Goal: Task Accomplishment & Management: Use online tool/utility

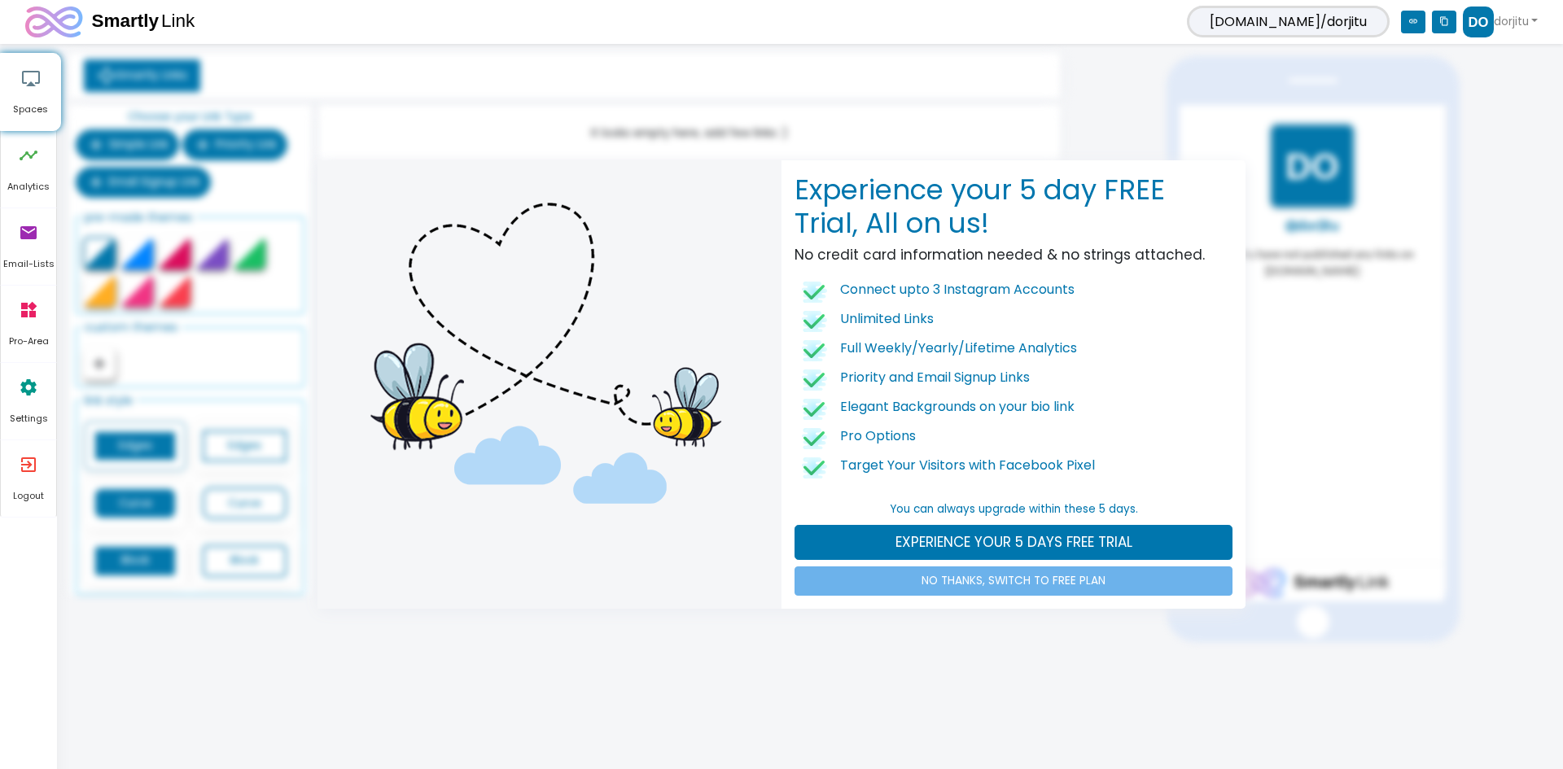
click at [1077, 584] on link "NO THANKS, SWITCH TO FREE PLAN" at bounding box center [1013, 580] width 438 height 29
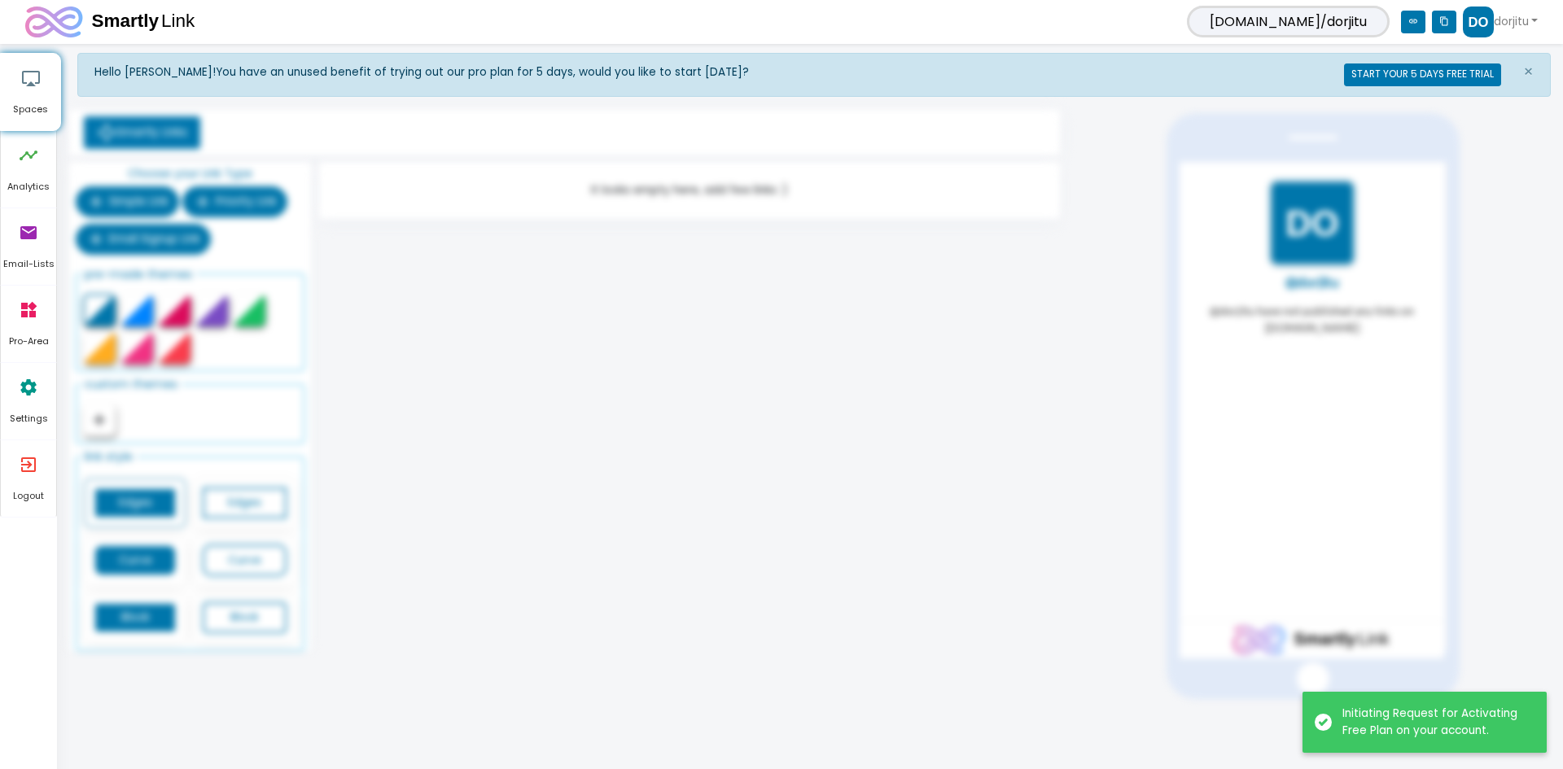
click at [542, 348] on div "Hello [PERSON_NAME]! You have an unused benefit of trying out our pro plan for …" at bounding box center [813, 376] width 1473 height 646
click at [1532, 77] on span "×" at bounding box center [1528, 71] width 11 height 23
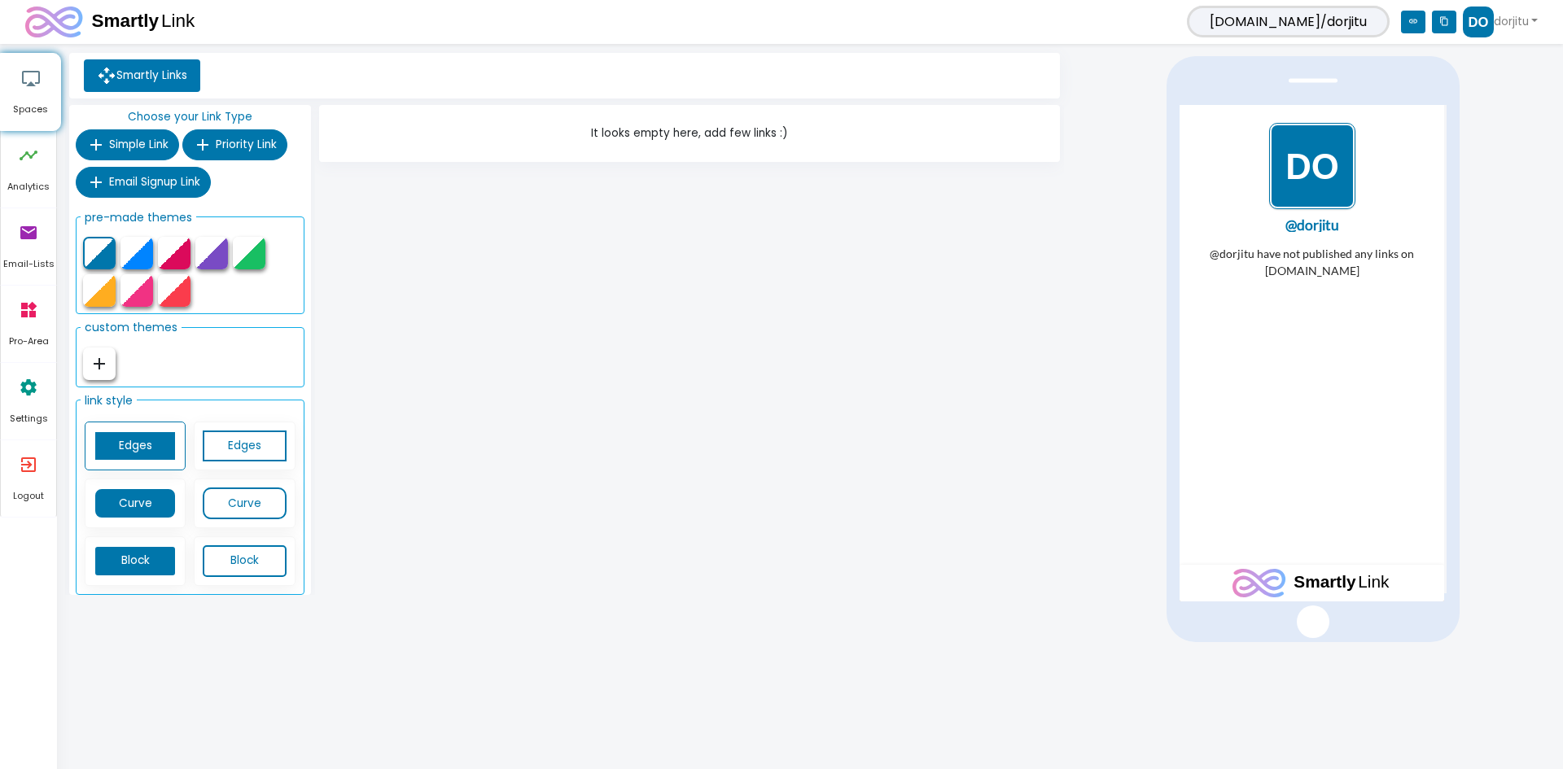
click at [129, 79] on link "Smartly Links" at bounding box center [142, 75] width 116 height 33
click at [123, 138] on span "Simple Link" at bounding box center [138, 144] width 59 height 15
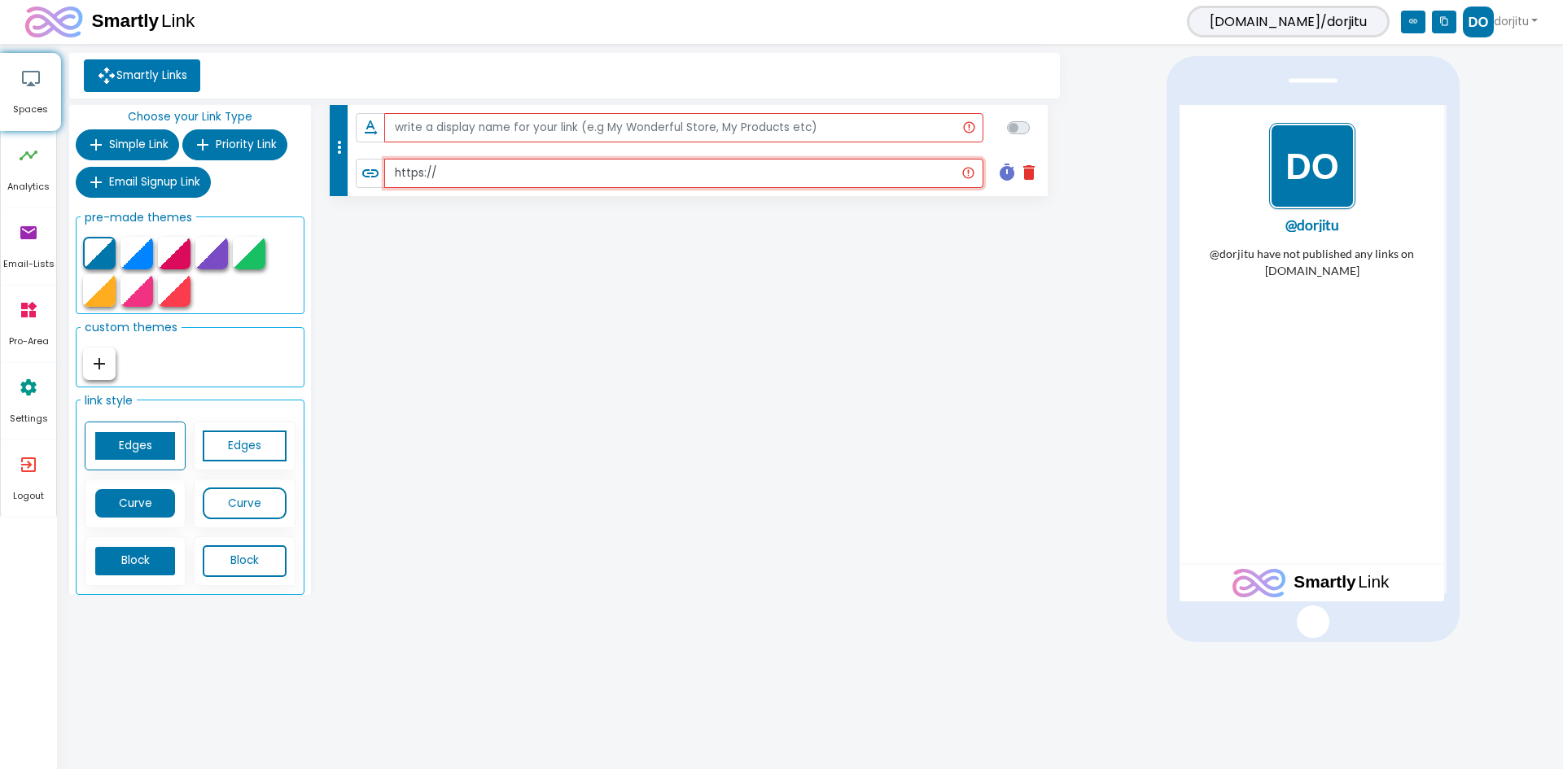
click at [479, 182] on input "https://" at bounding box center [683, 173] width 599 height 29
click at [625, 178] on input "https://" at bounding box center [683, 173] width 599 height 29
paste input "[DOMAIN_NAME]/dorjitu/"
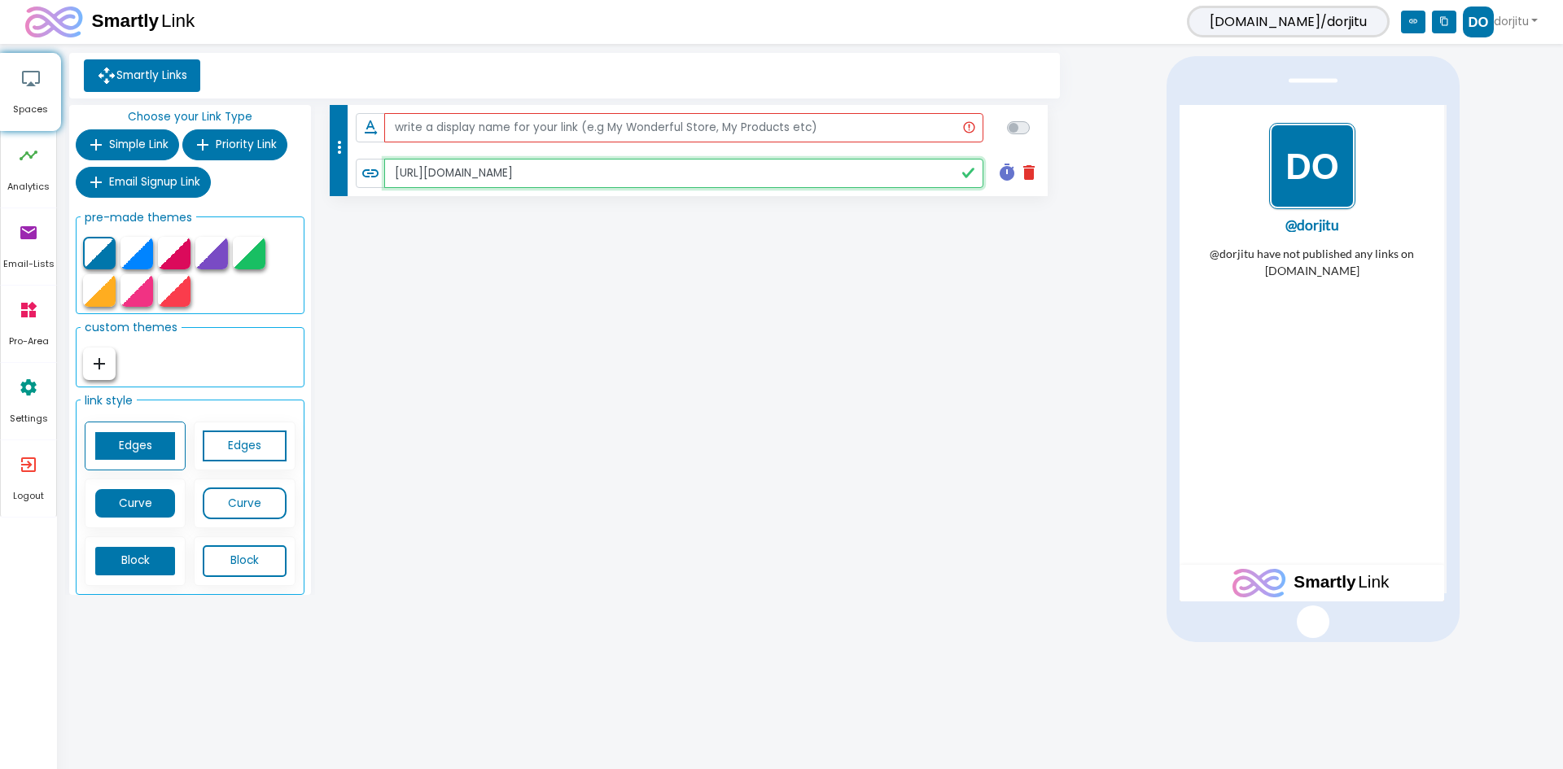
type input "[URL][DOMAIN_NAME]"
click at [639, 271] on div "more_vert text_rotation_none link [URL][DOMAIN_NAME] timer delete Schedule this…" at bounding box center [689, 353] width 749 height 496
click at [622, 143] on li "text_rotation_none" at bounding box center [698, 128] width 700 height 46
click at [634, 127] on input "text" at bounding box center [684, 127] width 600 height 29
type input "d"
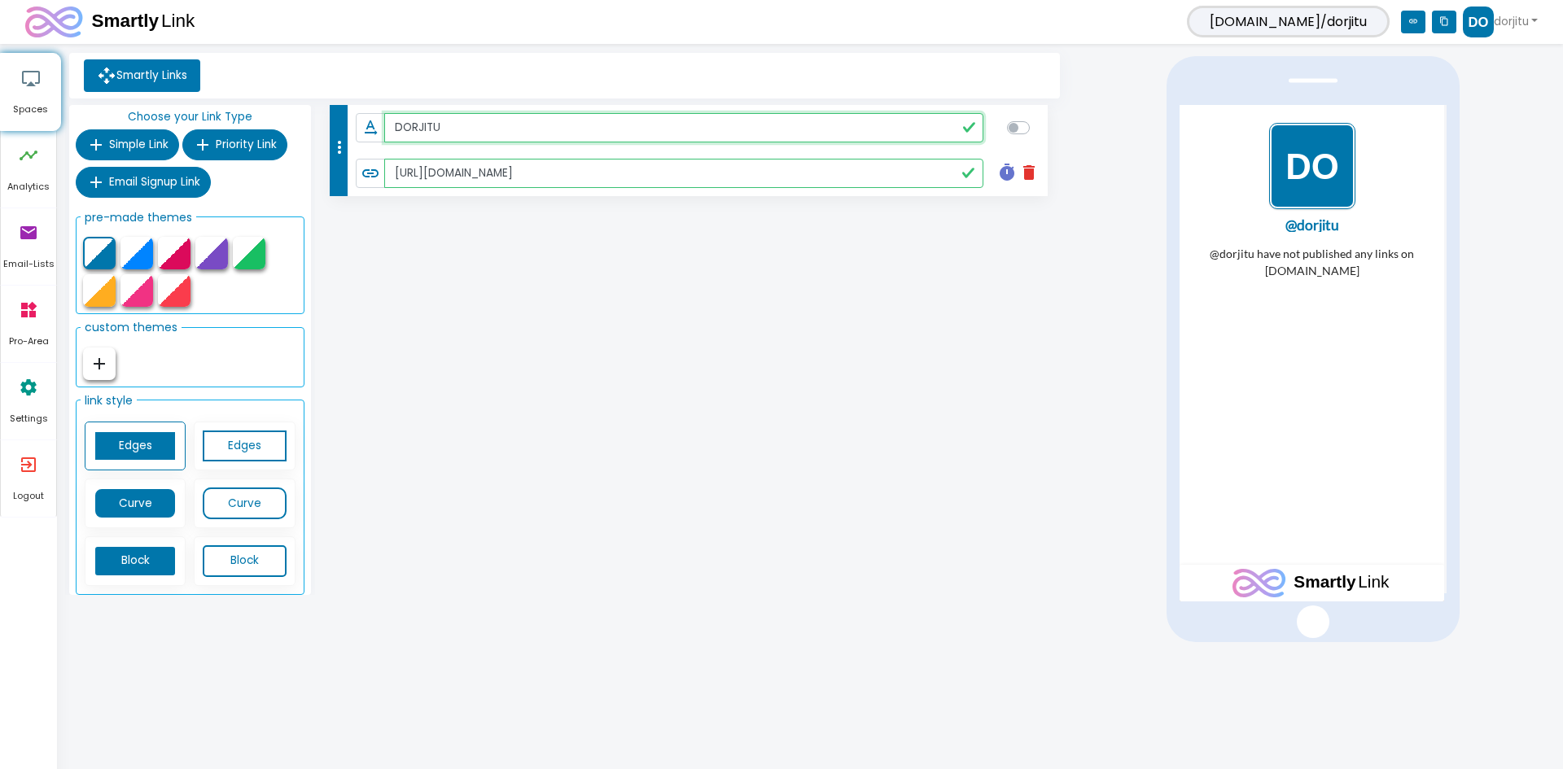
type input "DORJITU"
click at [690, 367] on div "more_vert text_rotation_none DORJITU link [URL][DOMAIN_NAME] timer delete Sched…" at bounding box center [689, 353] width 749 height 496
click at [760, 385] on div "more_vert text_rotation_none DORJITU link [URL][DOMAIN_NAME] timer delete Sched…" at bounding box center [689, 353] width 749 height 496
click at [1036, 119] on label at bounding box center [1036, 119] width 0 height 0
click at [1020, 123] on input "checkbox" at bounding box center [1013, 126] width 13 height 15
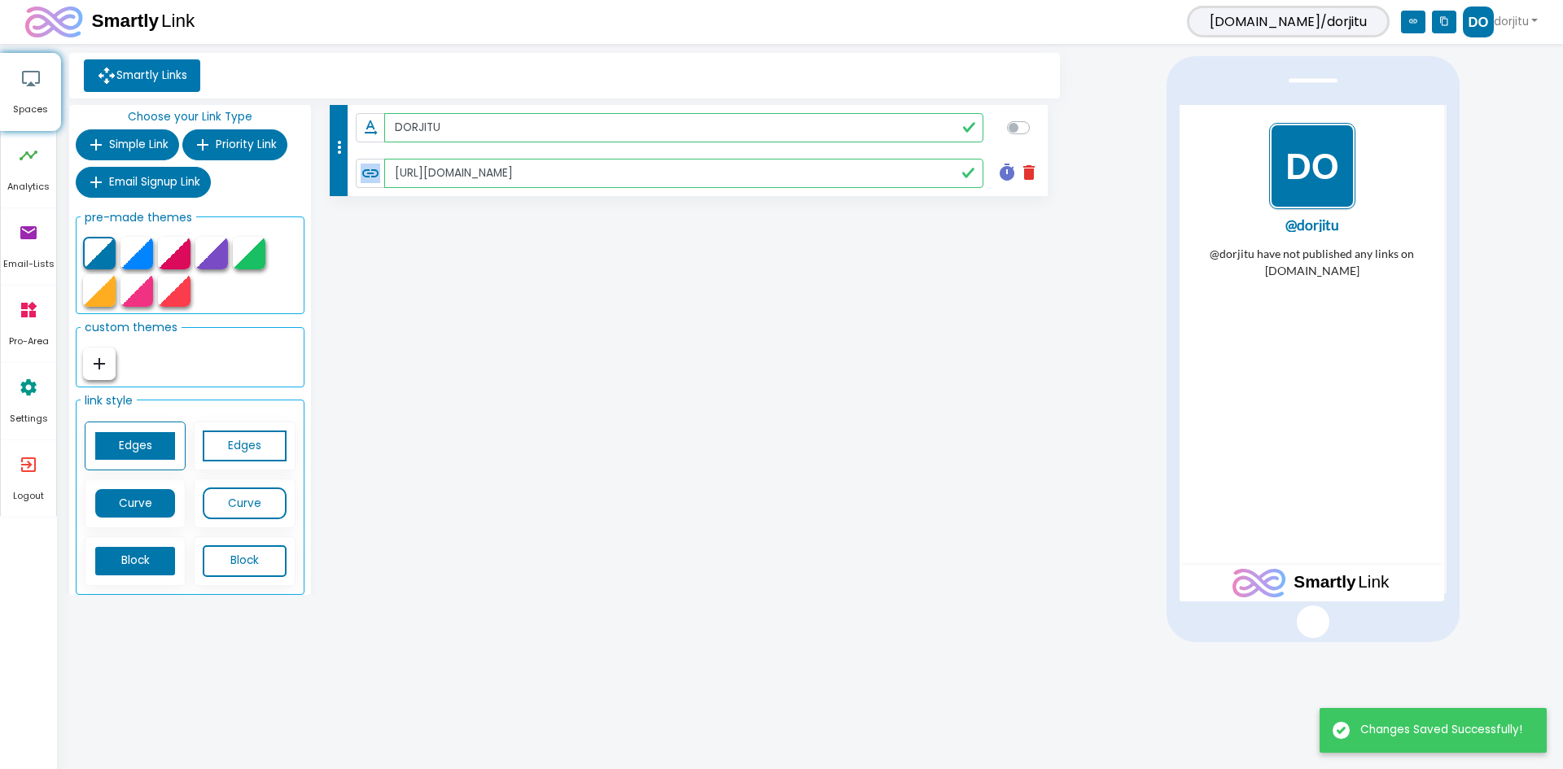
click at [1036, 119] on label at bounding box center [1036, 119] width 0 height 0
click at [1019, 125] on input "checkbox" at bounding box center [1013, 126] width 13 height 15
checkbox input "true"
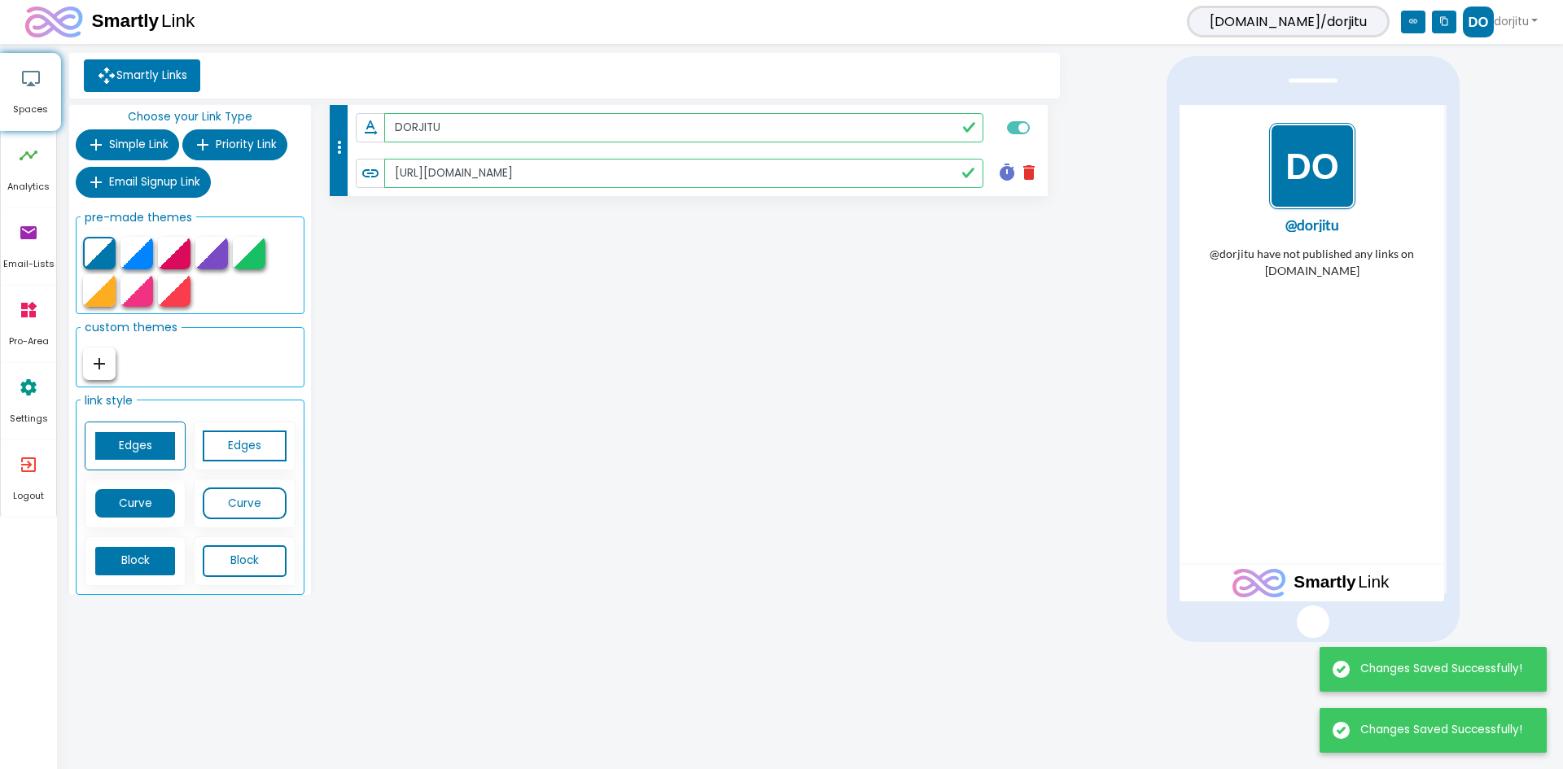
click at [847, 350] on div "more_vert text_rotation_none DORJITU link [URL][DOMAIN_NAME] timer delete Sched…" at bounding box center [689, 353] width 749 height 496
click at [759, 406] on div "more_vert text_rotation_none DORJITU link [URL][DOMAIN_NAME] timer delete Sched…" at bounding box center [689, 353] width 749 height 496
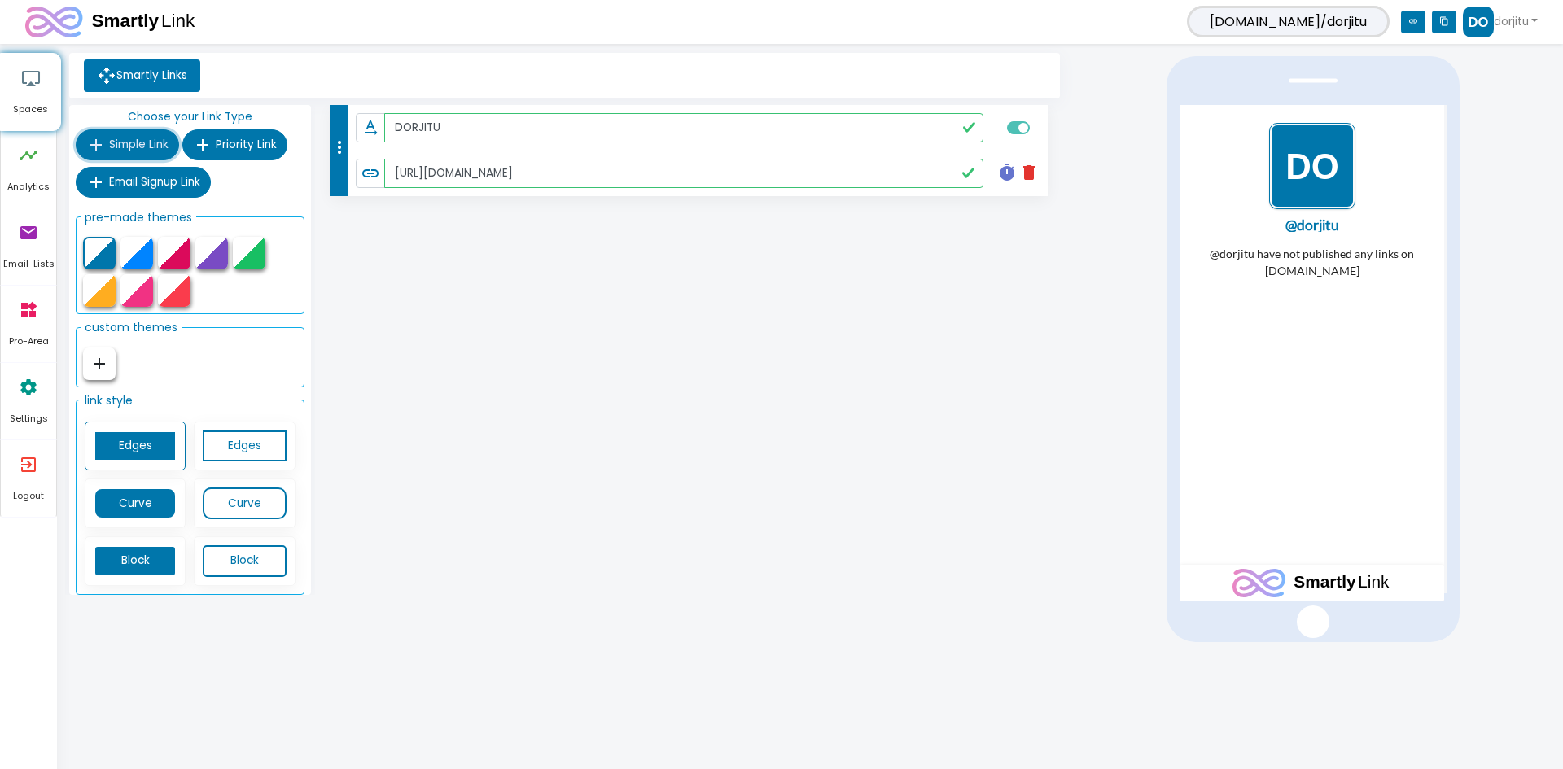
click at [138, 137] on span "Simple Link" at bounding box center [138, 144] width 59 height 15
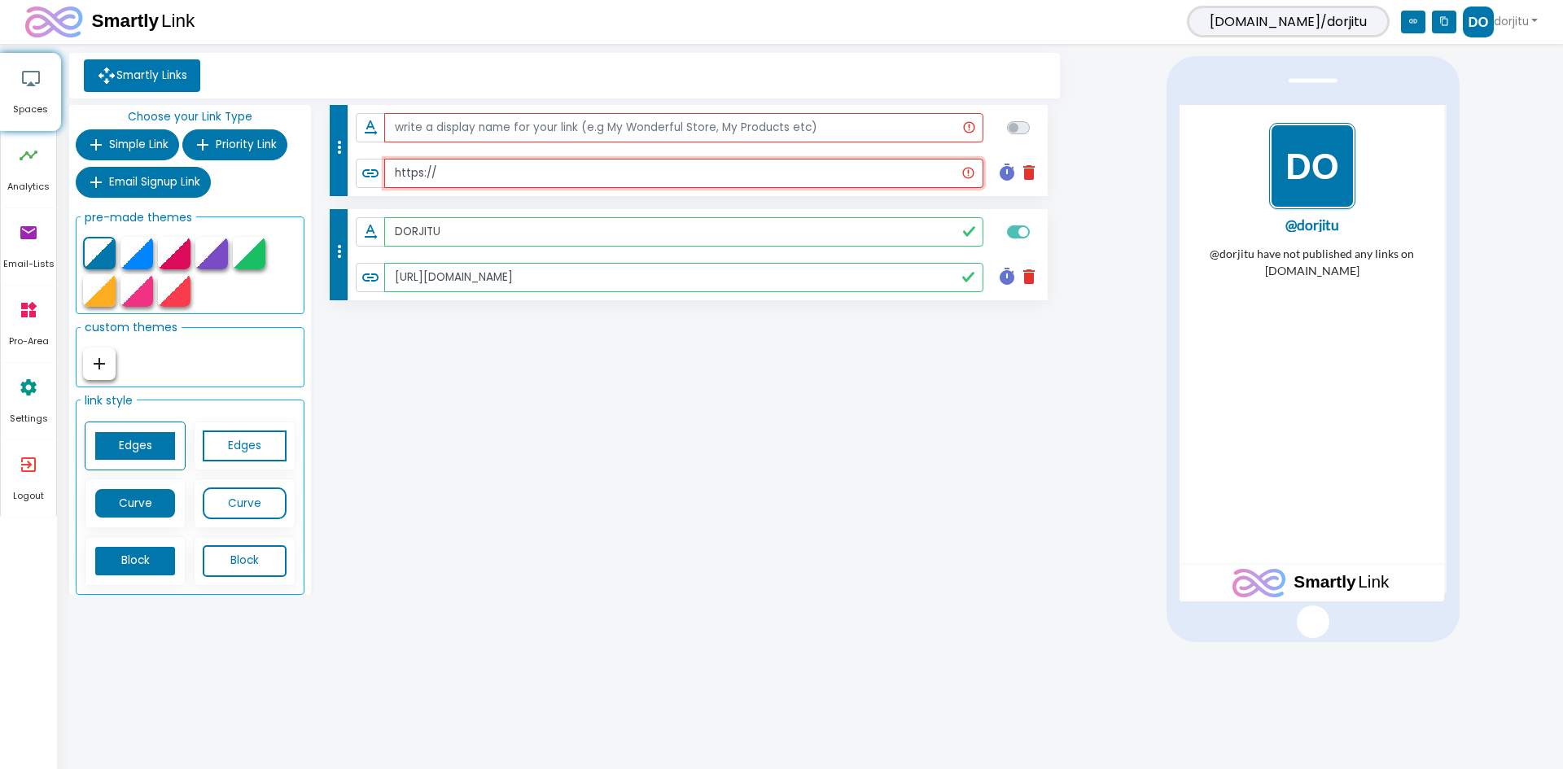
click at [588, 159] on input "https://" at bounding box center [683, 173] width 599 height 29
paste input "[DOMAIN_NAME]/dorjitu4d/"
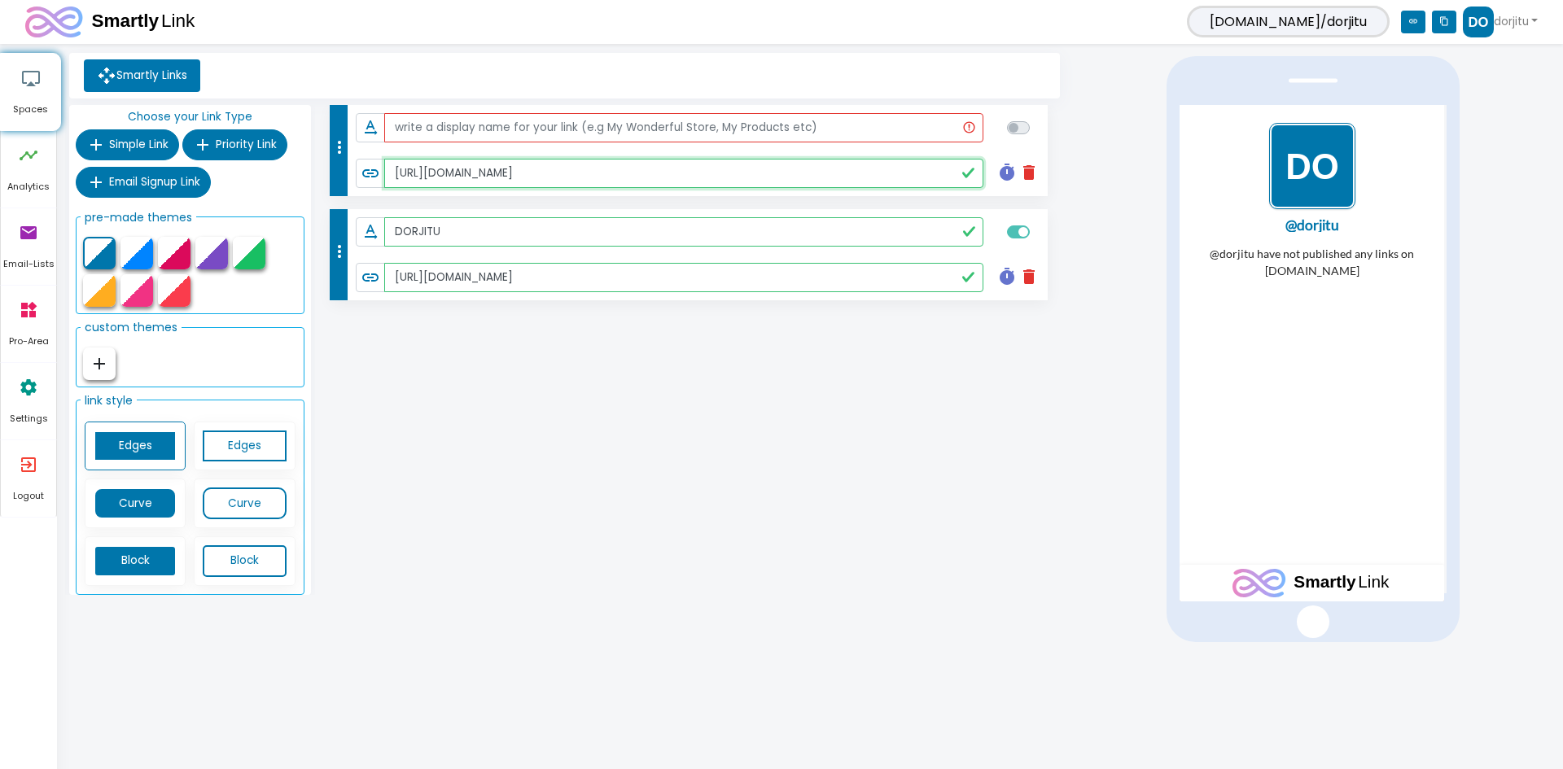
type input "[URL][DOMAIN_NAME]"
click at [539, 122] on input "text" at bounding box center [684, 127] width 600 height 29
click at [479, 243] on input "DORJITU" at bounding box center [684, 231] width 600 height 29
click at [547, 129] on input "text" at bounding box center [684, 127] width 600 height 29
paste input "DORJITU"
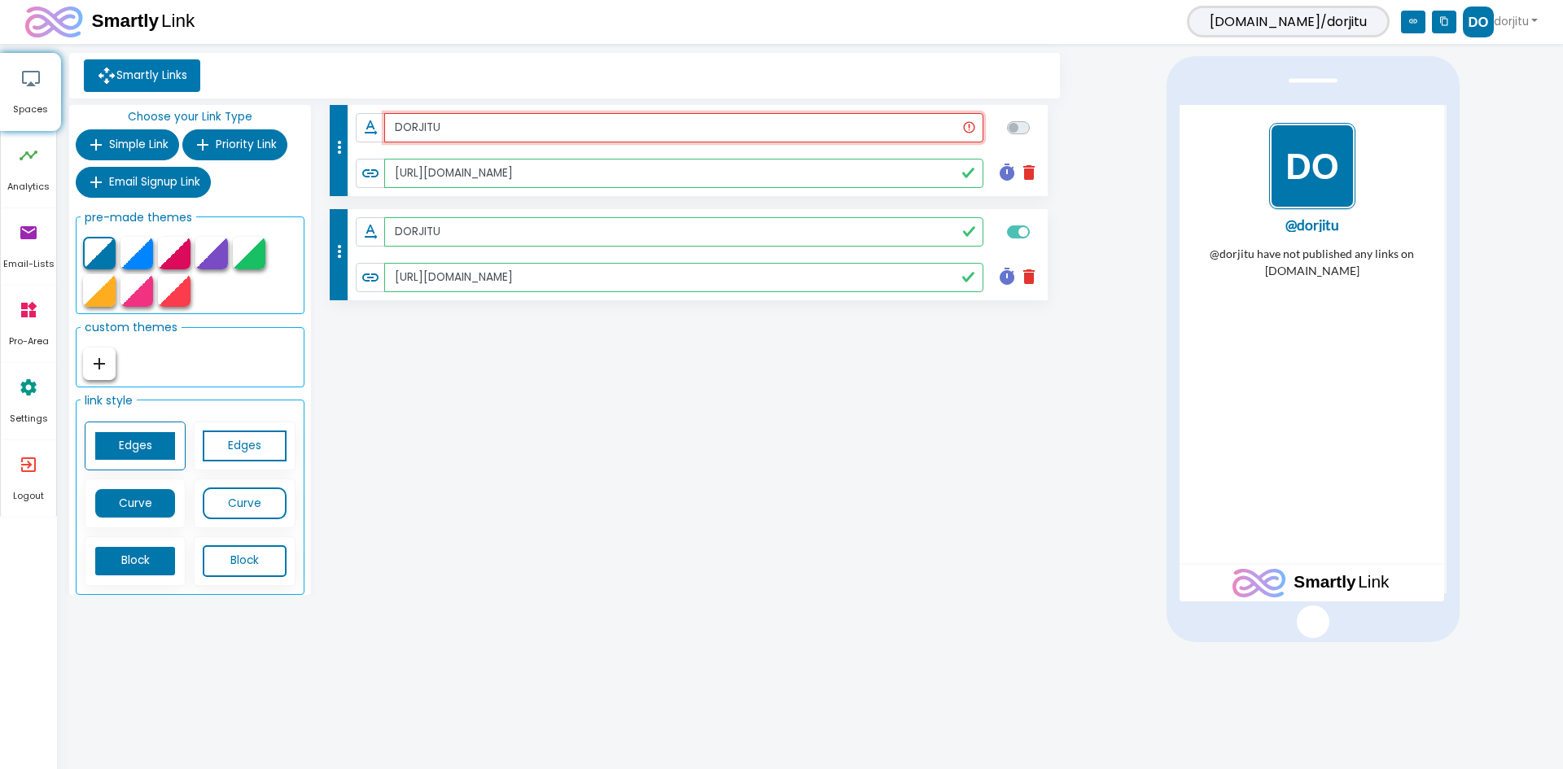
type input "DORJITU"
checkbox input "true"
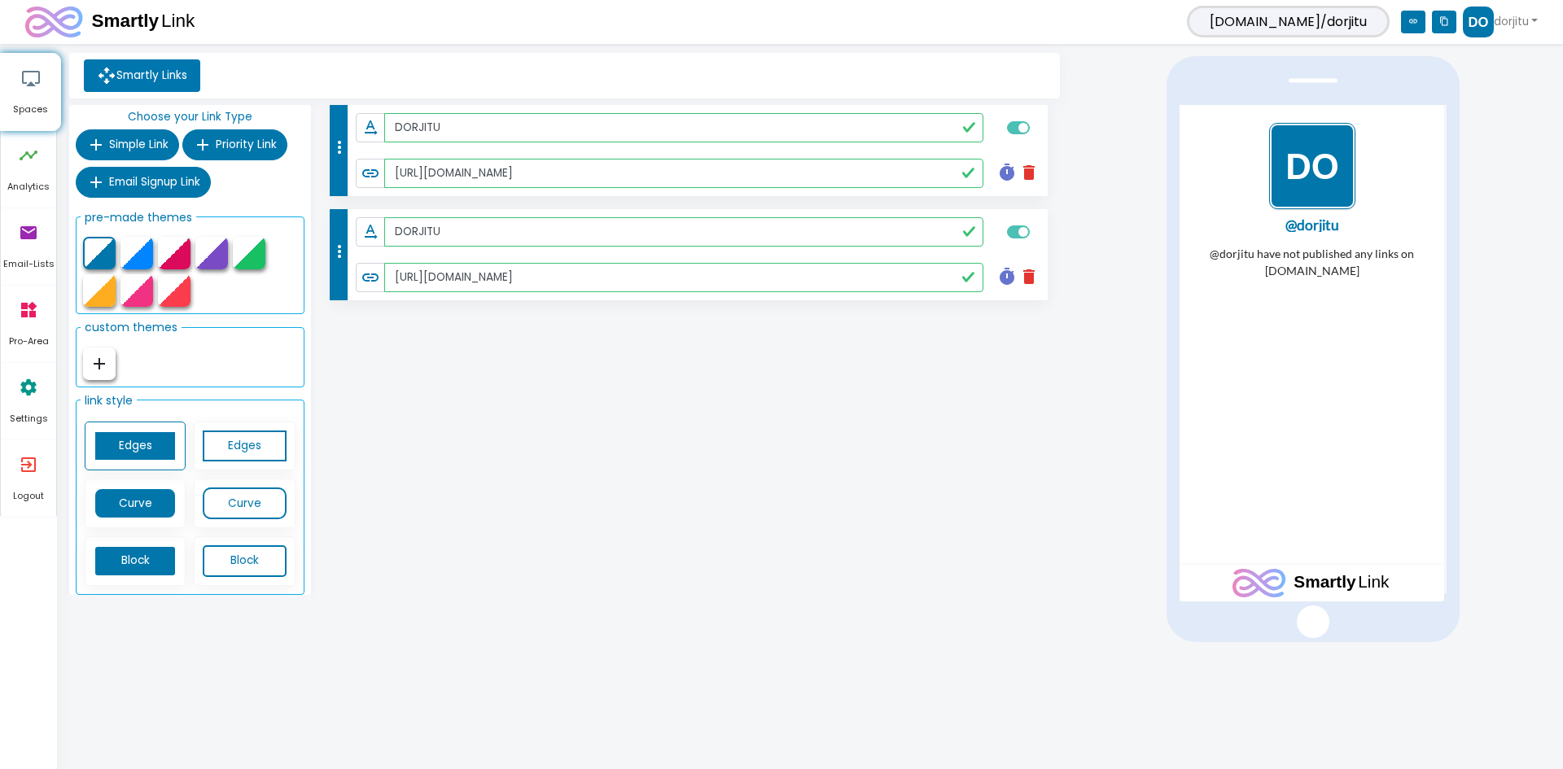
click at [612, 397] on div "more_vert text_rotation_none DORJITU link [URL][DOMAIN_NAME] timer delete Sched…" at bounding box center [689, 353] width 749 height 496
click at [882, 391] on div "more_vert text_rotation_none DORJITU link [URL][DOMAIN_NAME] timer delete Sched…" at bounding box center [689, 353] width 749 height 496
click at [850, 471] on div "more_vert text_rotation_none DORJITU link [URL][DOMAIN_NAME] timer delete Sched…" at bounding box center [689, 353] width 749 height 496
click at [458, 348] on div "more_vert text_rotation_none DORJITU link [URL][DOMAIN_NAME] timer delete Sched…" at bounding box center [689, 353] width 749 height 496
click at [223, 138] on span "Priority Link" at bounding box center [246, 144] width 61 height 15
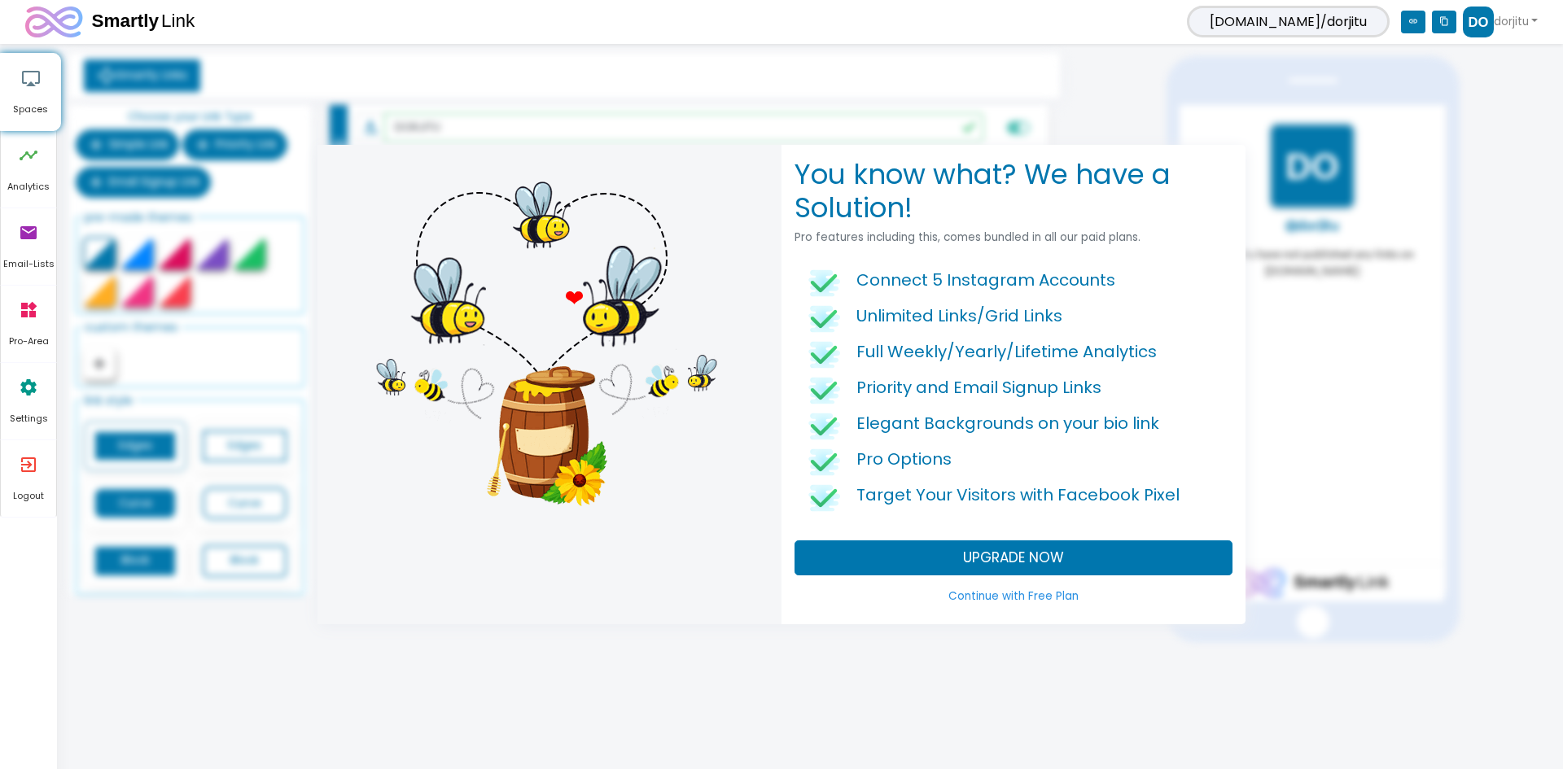
click at [1046, 597] on link "Continue with Free Plan" at bounding box center [1013, 596] width 438 height 29
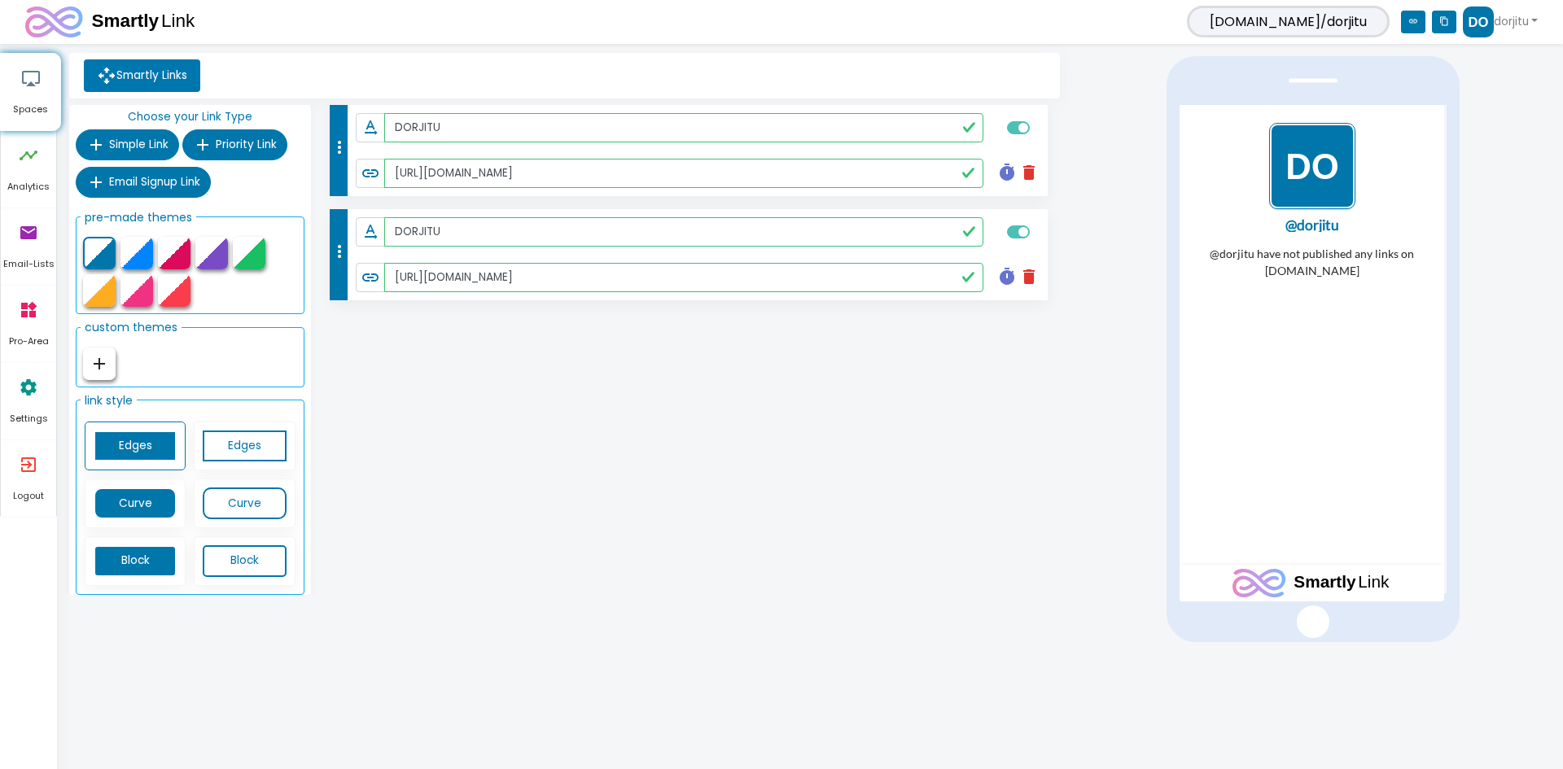
click at [989, 454] on div "more_vert text_rotation_none DORJITU link [URL][DOMAIN_NAME] timer delete Sched…" at bounding box center [689, 353] width 749 height 496
click at [1519, 20] on link "dorjitu" at bounding box center [1500, 22] width 75 height 31
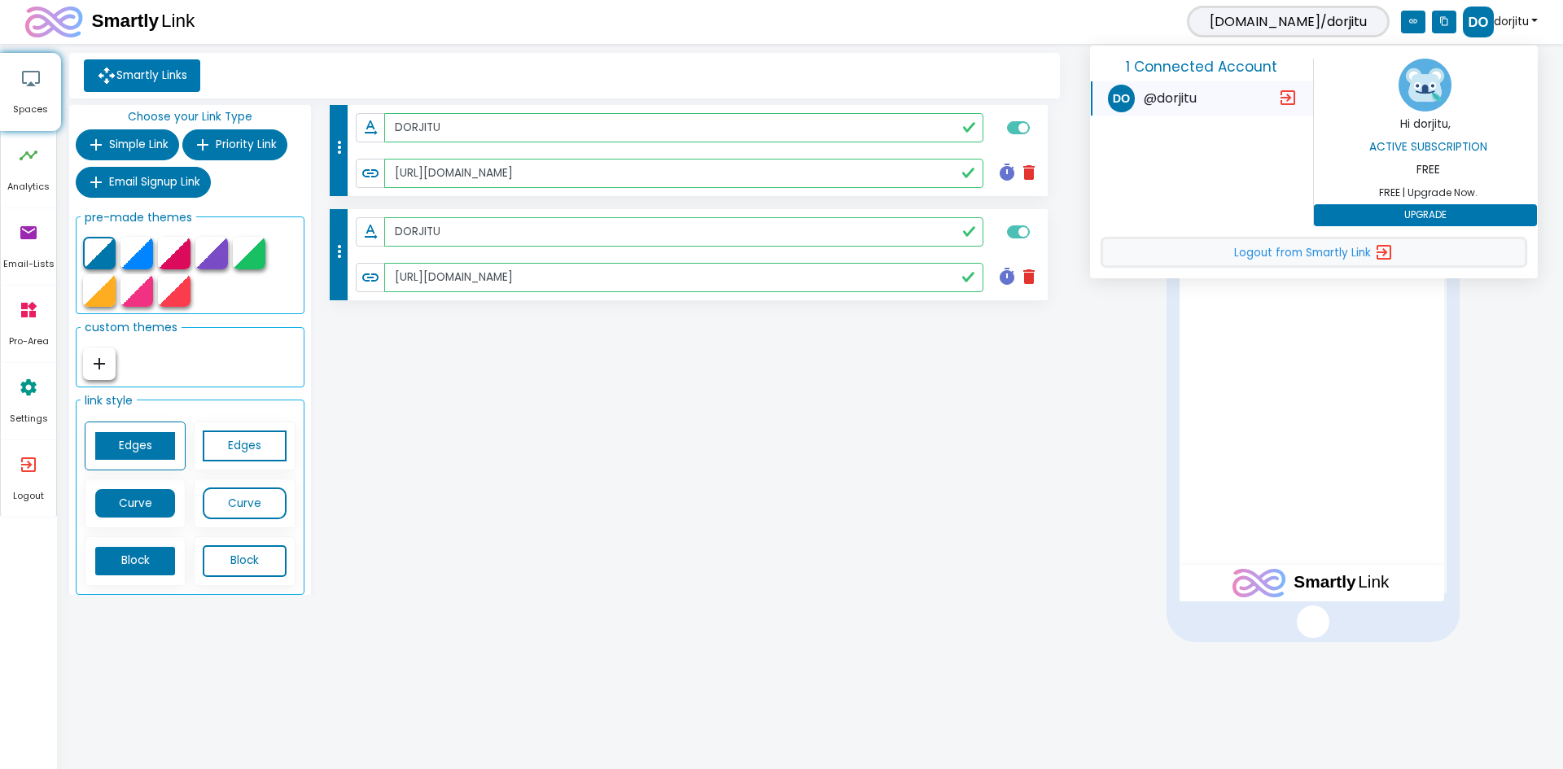
click at [1333, 252] on span "Logout from Smartly Link" at bounding box center [1302, 253] width 137 height 15
